Goal: Task Accomplishment & Management: Manage account settings

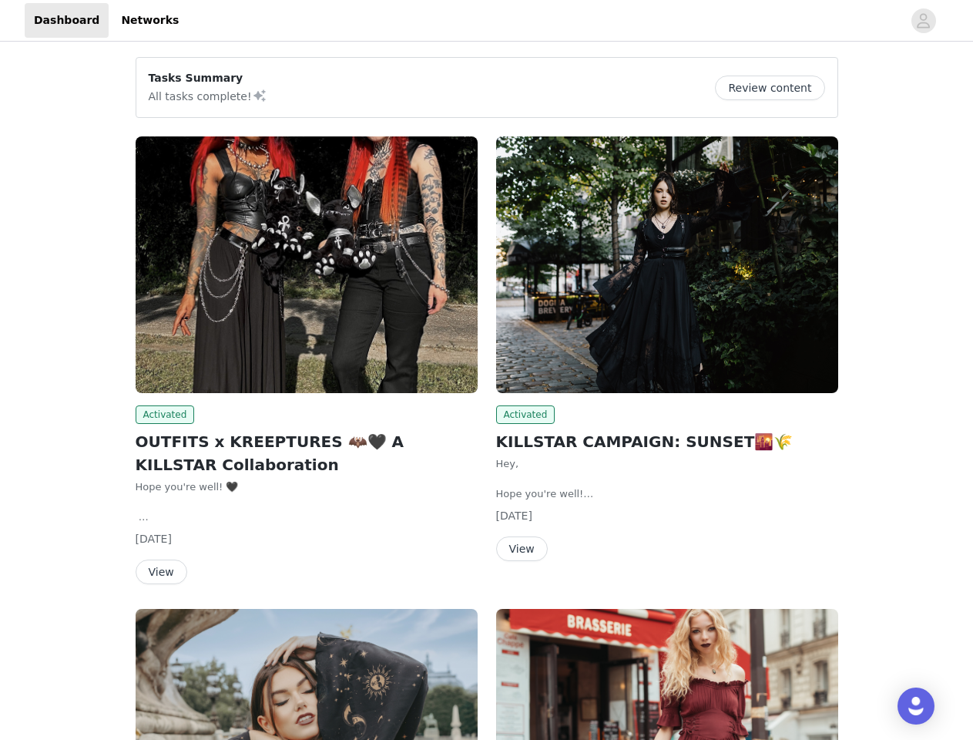
click at [487, 370] on div "Activated KILLSTAR CAMPAIGN: SUNSET🌇🌾 Hey, Hope you're well! We're getting in c…" at bounding box center [667, 351] width 361 height 449
click at [486, 21] on div at bounding box center [545, 20] width 714 height 35
click at [924, 21] on icon "avatar" at bounding box center [923, 20] width 15 height 25
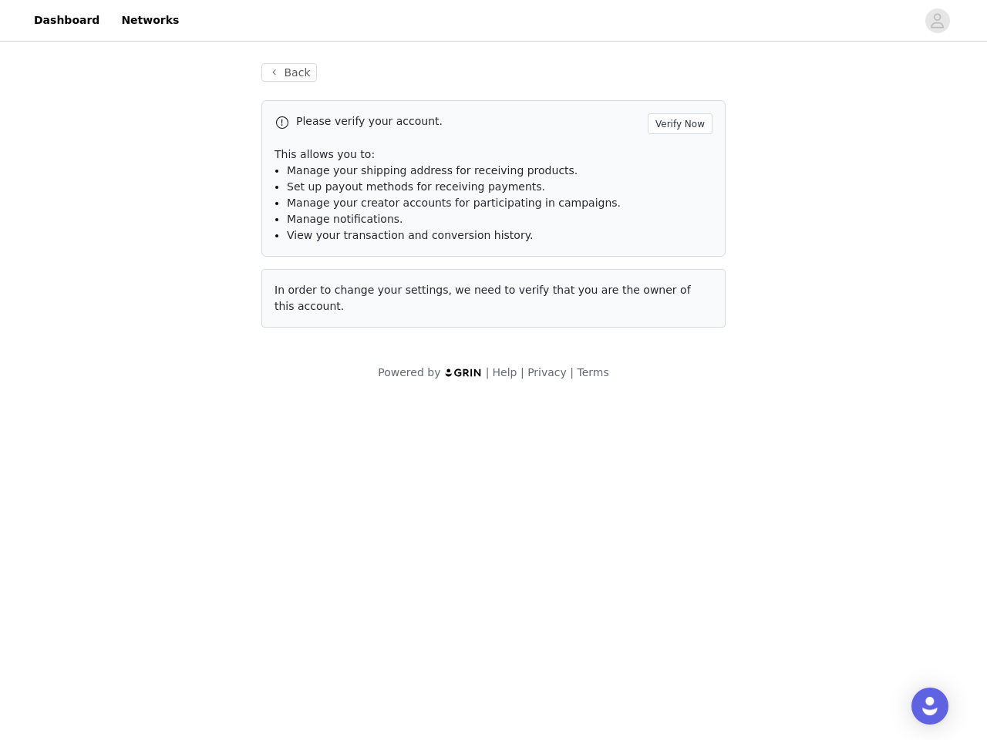
click at [776, 88] on div "Back Please verify your account. Verify Now This allows you to: Manage your shi…" at bounding box center [493, 222] width 987 height 355
click at [307, 264] on div "Please verify your account. Verify Now This allows you to: Manage your shipping…" at bounding box center [493, 213] width 464 height 227
click at [163, 415] on body "Dashboard Networks Back Please verify your account. Verify Now This allows you …" at bounding box center [493, 370] width 987 height 740
click at [160, 572] on body "Dashboard Networks Back Please verify your account. Verify Now This allows you …" at bounding box center [493, 370] width 987 height 740
click at [667, 264] on div "Please verify your account. Verify Now This allows you to: Manage your shipping…" at bounding box center [493, 213] width 464 height 227
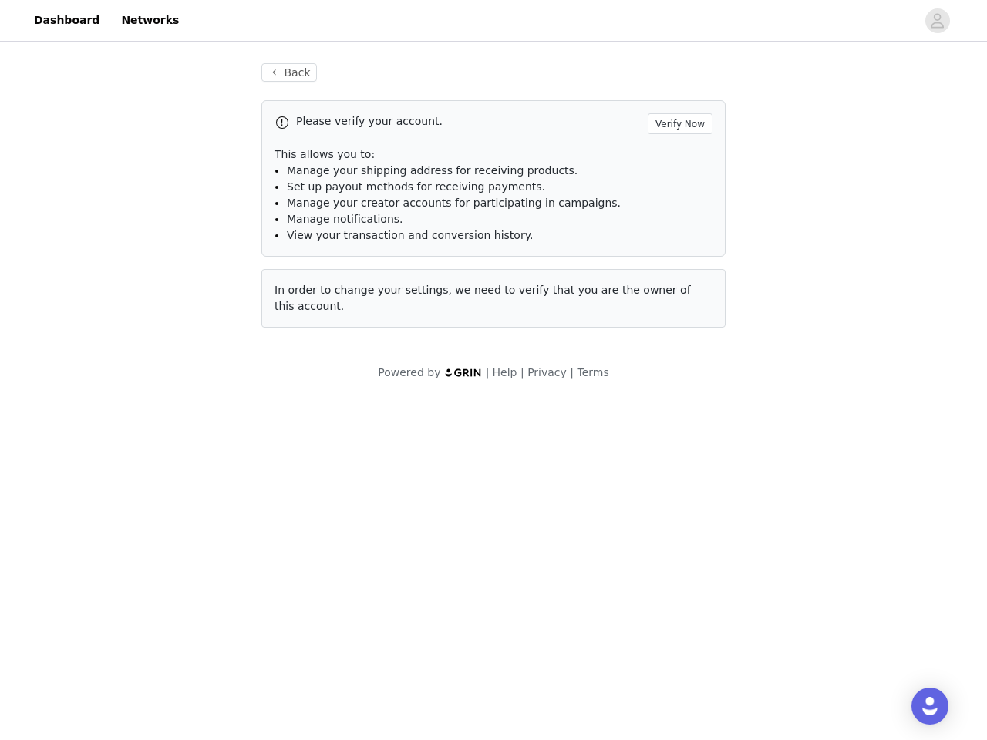
click at [523, 415] on body "Dashboard Networks Back Please verify your account. Verify Now This allows you …" at bounding box center [493, 370] width 987 height 740
